Goal: Communication & Community: Answer question/provide support

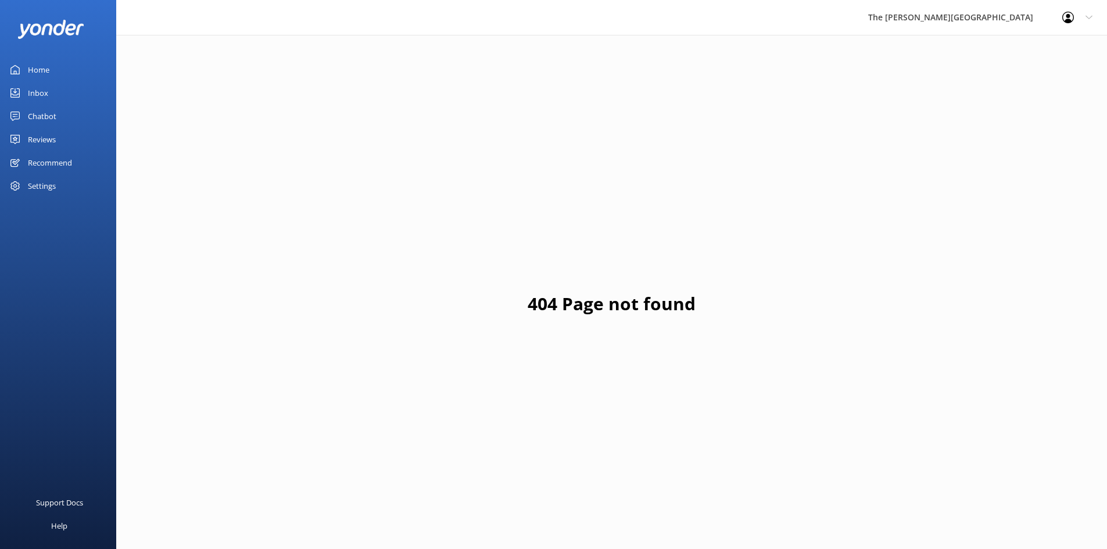
click at [68, 87] on link "Inbox" at bounding box center [58, 92] width 116 height 23
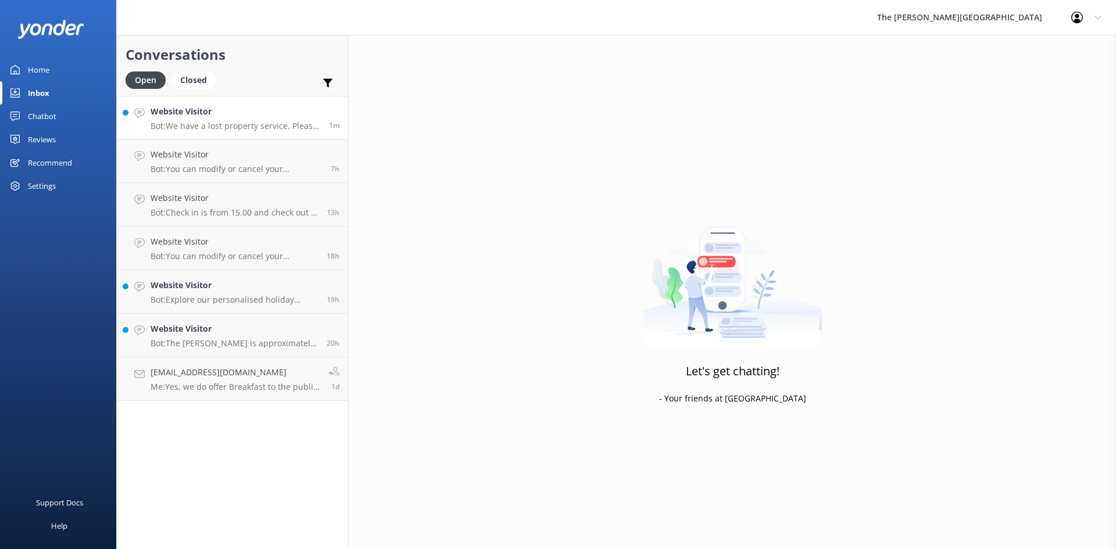
click at [219, 118] on h4 "Website Visitor" at bounding box center [235, 111] width 170 height 13
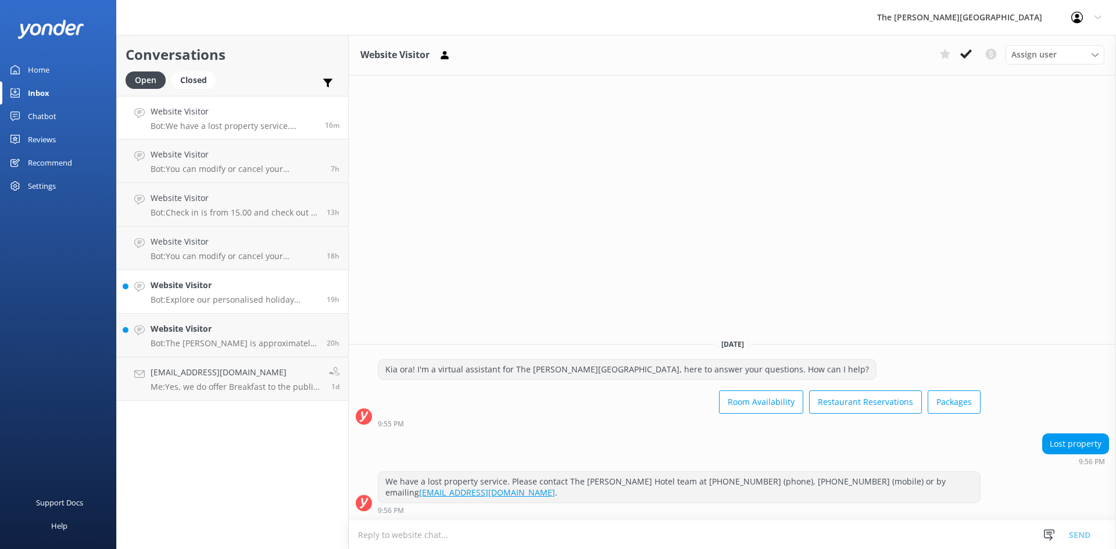
click at [193, 283] on h4 "Website Visitor" at bounding box center [233, 285] width 167 height 13
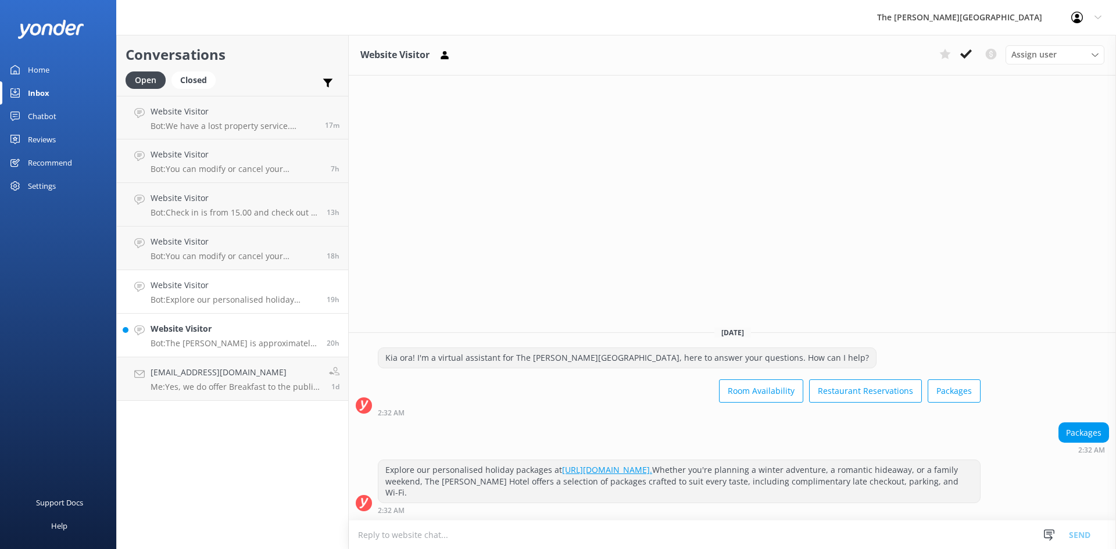
click at [257, 325] on h4 "Website Visitor" at bounding box center [233, 328] width 167 height 13
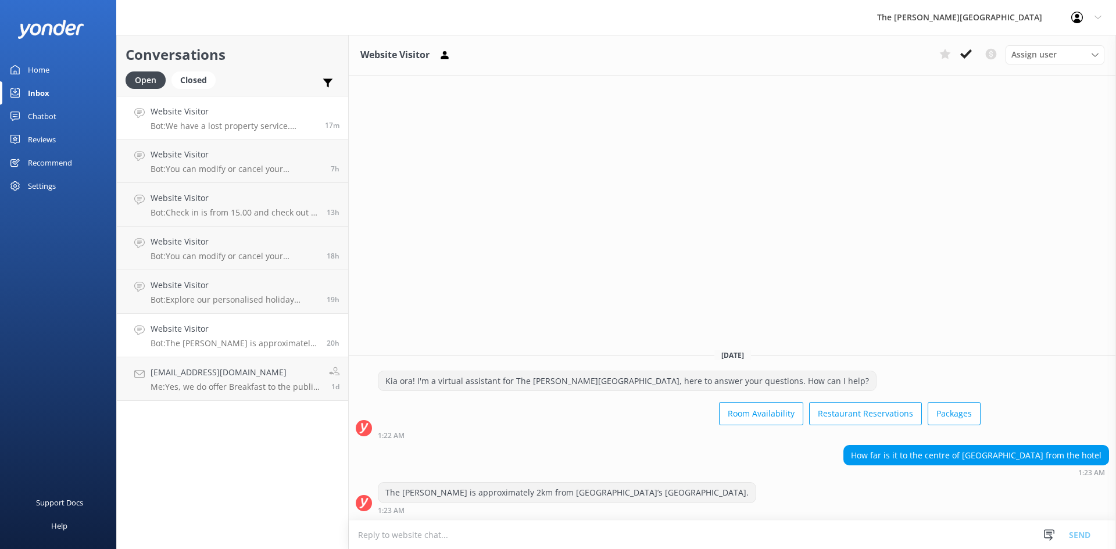
click at [226, 113] on h4 "Website Visitor" at bounding box center [233, 111] width 166 height 13
